Goal: Information Seeking & Learning: Compare options

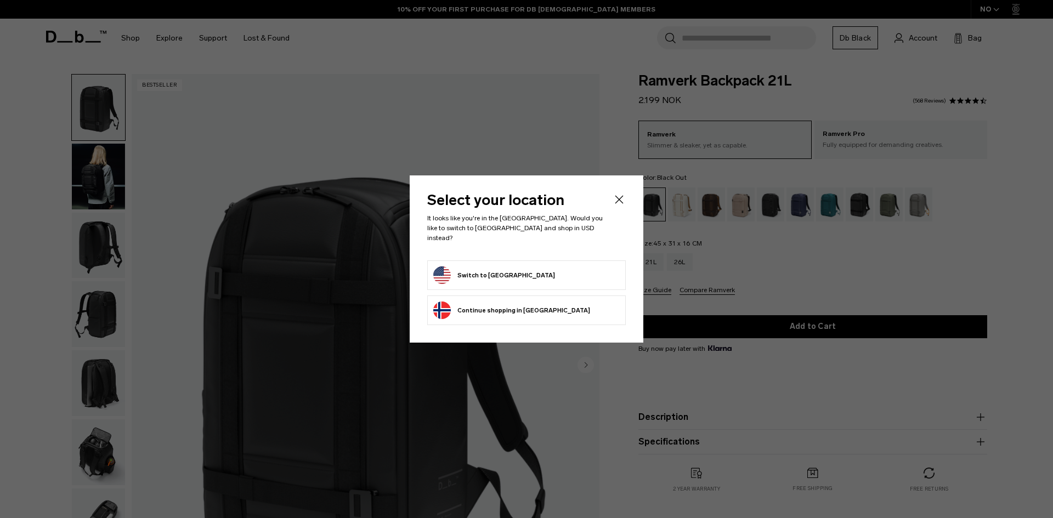
click at [618, 200] on icon "Close" at bounding box center [618, 199] width 13 height 13
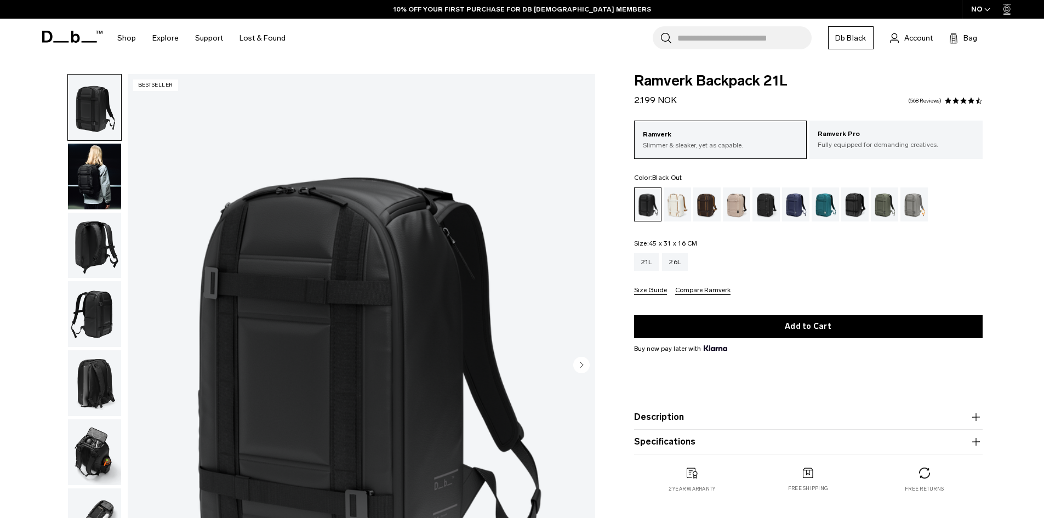
click at [988, 11] on icon "button" at bounding box center [987, 9] width 5 height 3
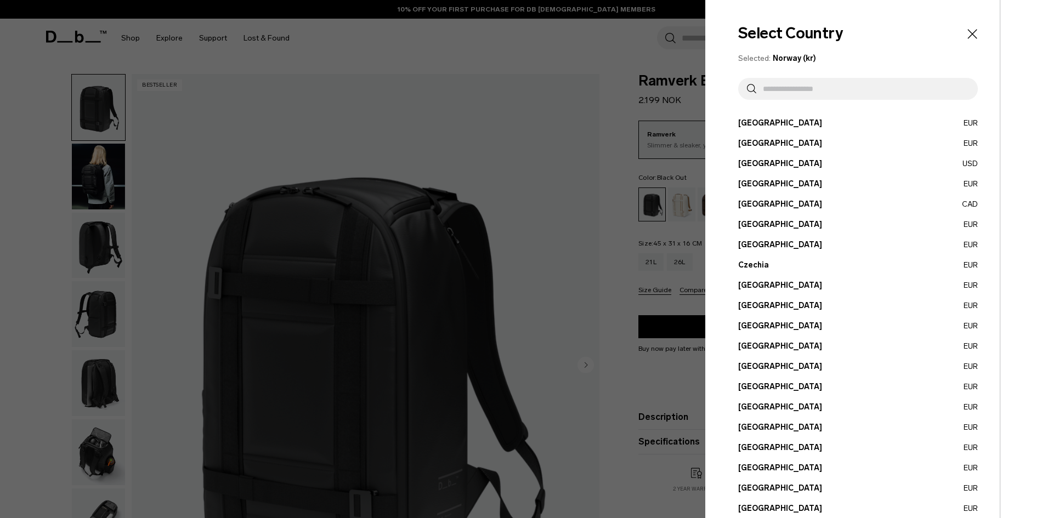
click at [808, 94] on input "text" at bounding box center [862, 89] width 213 height 22
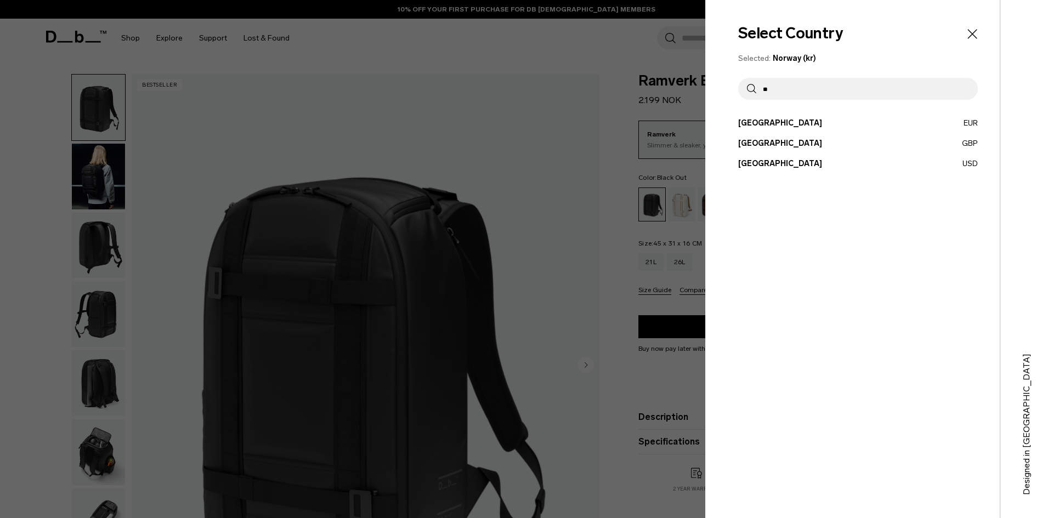
type input "**"
click at [787, 161] on button "United States USD" at bounding box center [858, 164] width 240 height 12
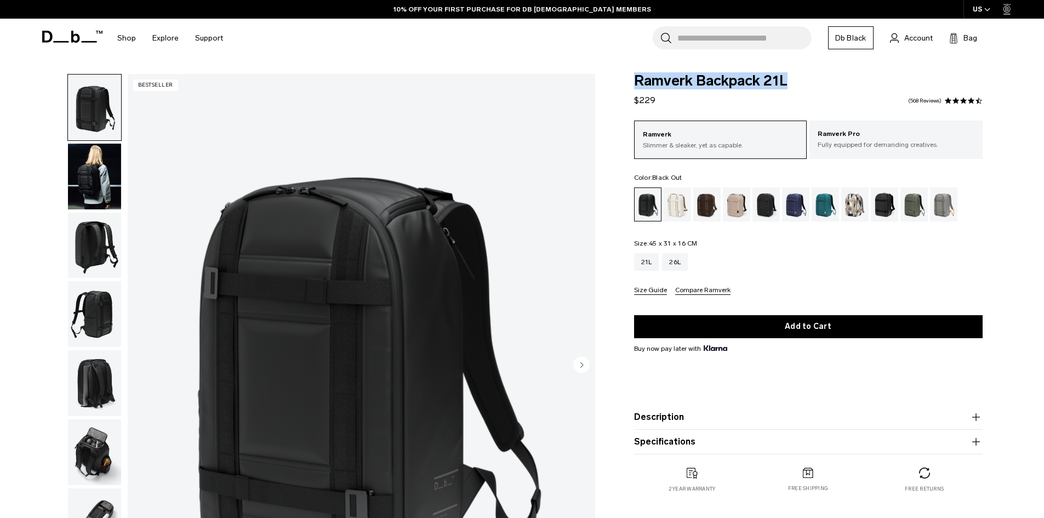
drag, startPoint x: 793, startPoint y: 82, endPoint x: 630, endPoint y: 87, distance: 162.9
click at [630, 87] on div "Ramverk Backpack 21L $229 4.7 star rating 568 Reviews Ramverk Slimmer & sleaker…" at bounding box center [808, 294] width 414 height 441
copy span "Ramverk Backpack 21L"
drag, startPoint x: 644, startPoint y: 99, endPoint x: 630, endPoint y: 101, distance: 13.8
click at [630, 101] on div "Ramverk Backpack 21L $229 4.7 star rating 568 Reviews Ramverk Slimmer & sleaker…" at bounding box center [808, 294] width 414 height 441
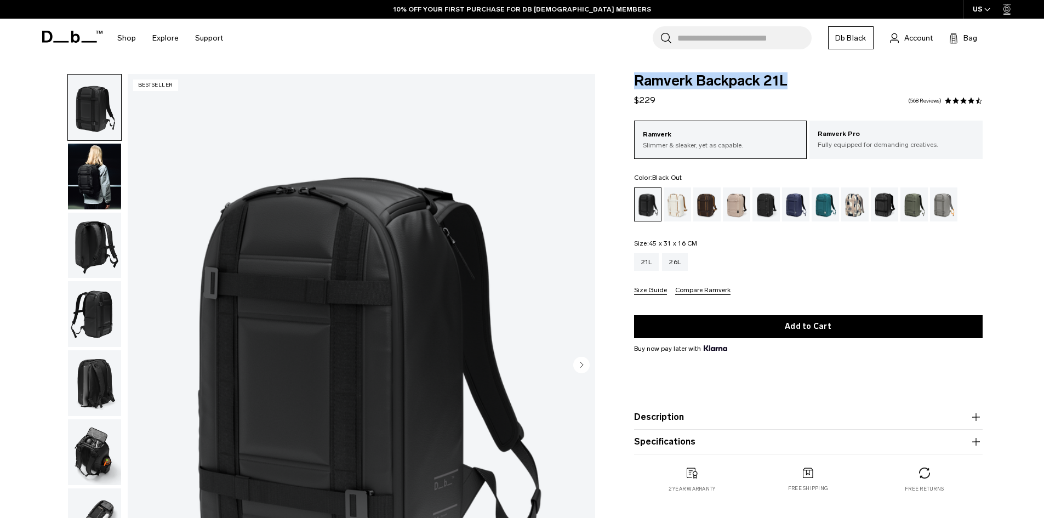
copy span "$229"
click at [708, 46] on input "Search for Bags, Luggage..." at bounding box center [745, 37] width 134 height 23
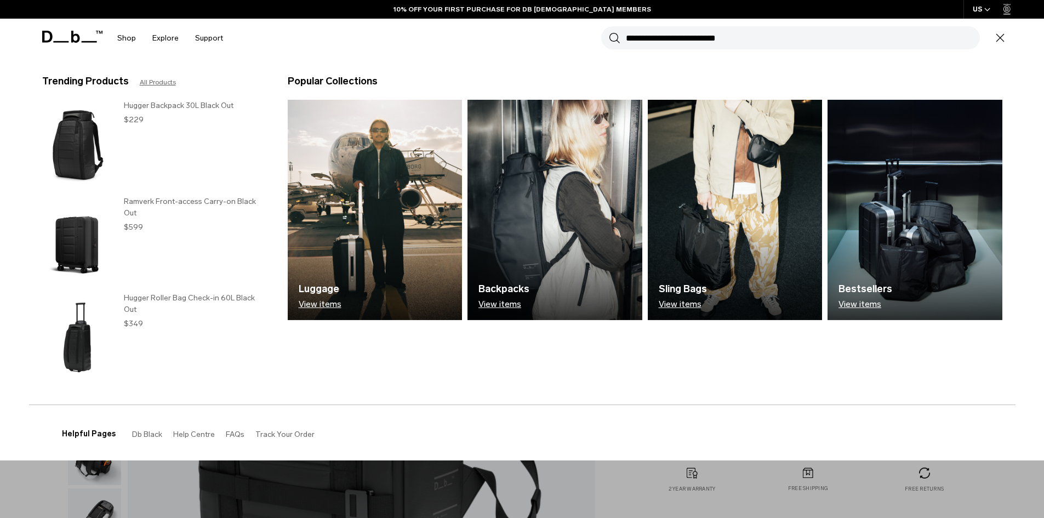
type input "*"
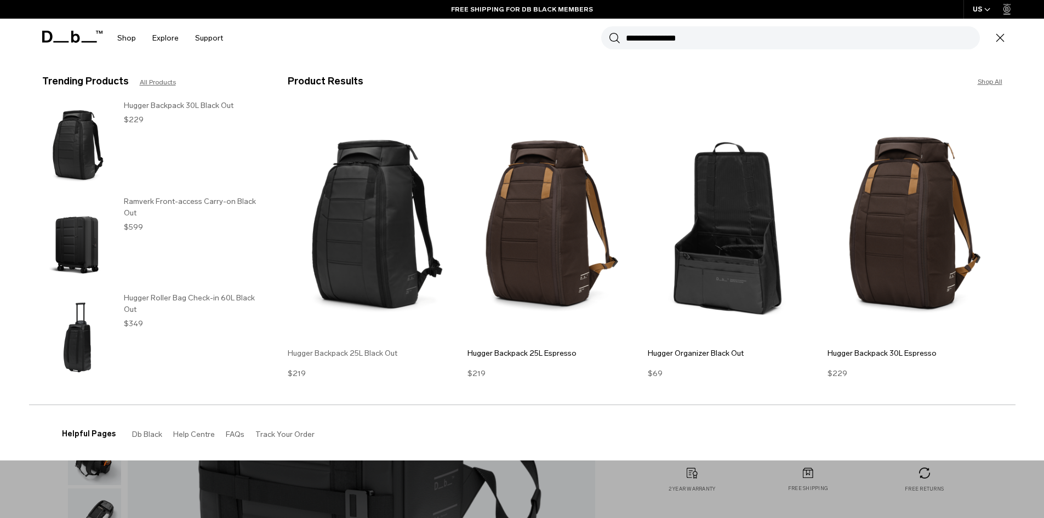
type input "**********"
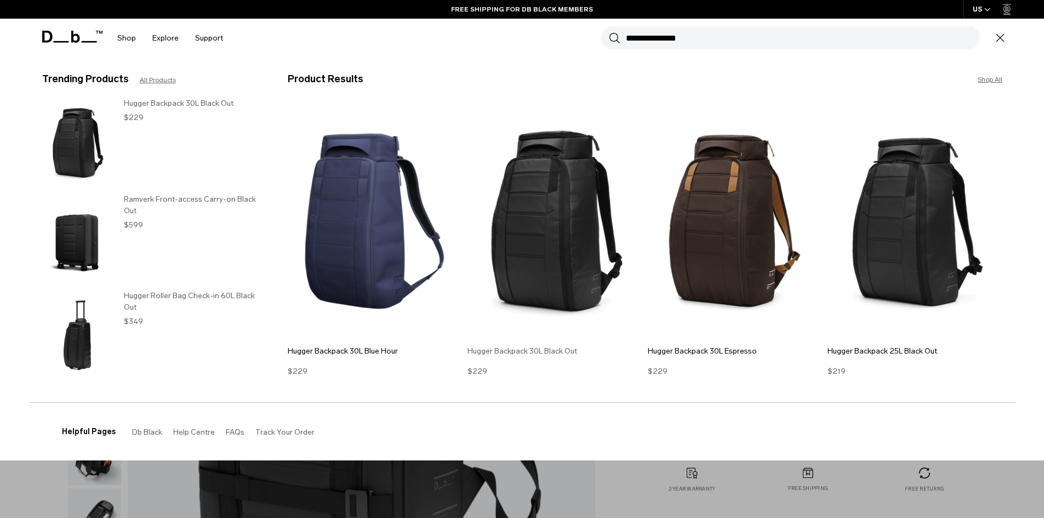
scroll to position [3, 0]
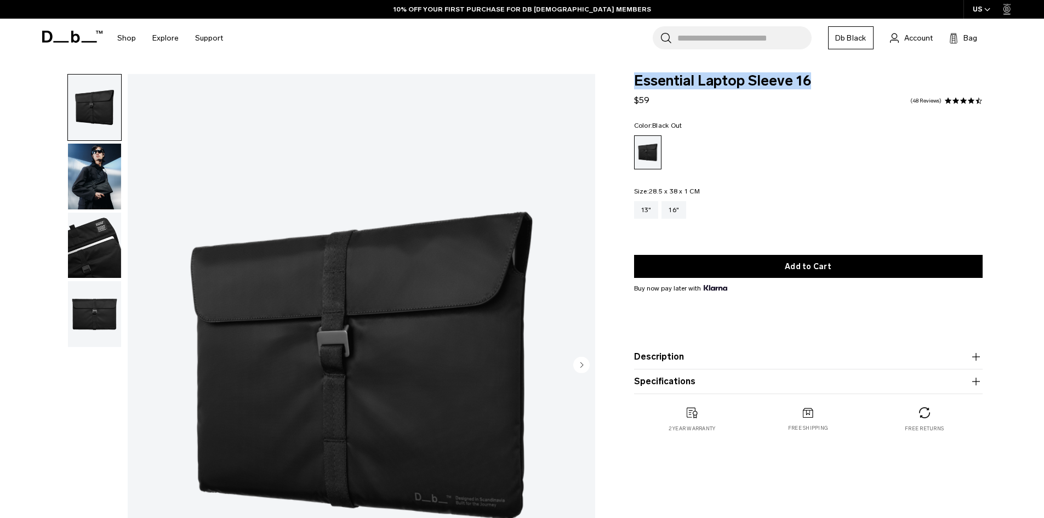
drag, startPoint x: 809, startPoint y: 83, endPoint x: 634, endPoint y: 87, distance: 174.9
click at [634, 87] on span "Essential Laptop Sleeve 16" at bounding box center [808, 81] width 349 height 14
